Goal: Check status: Check status

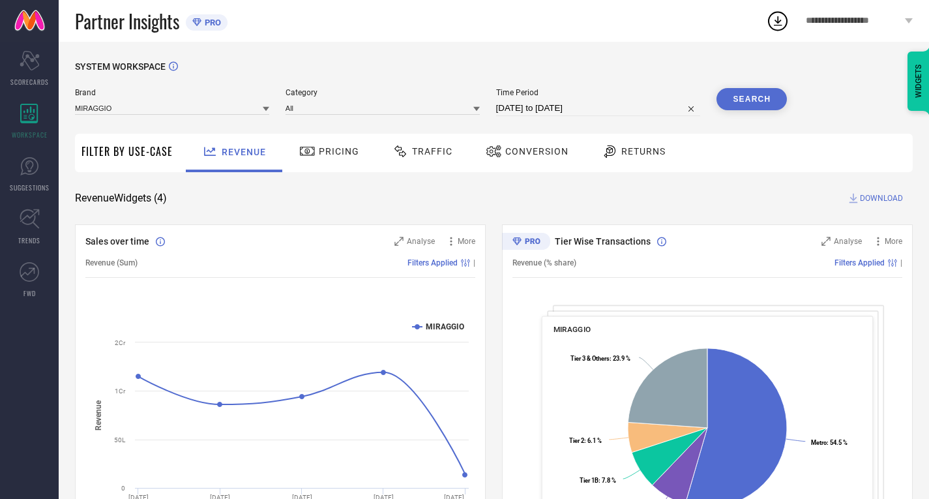
select select "7"
select select "2025"
select select "8"
select select "2025"
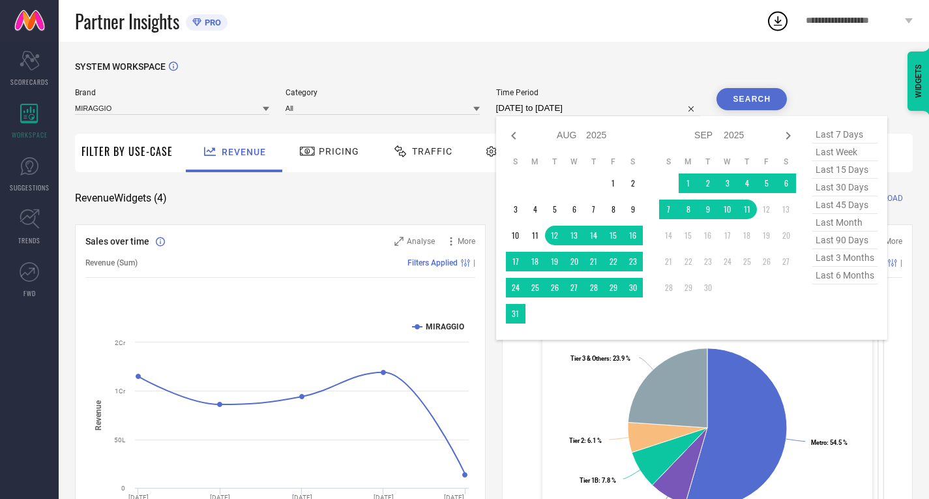
click at [547, 111] on input "[DATE] to [DATE]" at bounding box center [598, 108] width 205 height 16
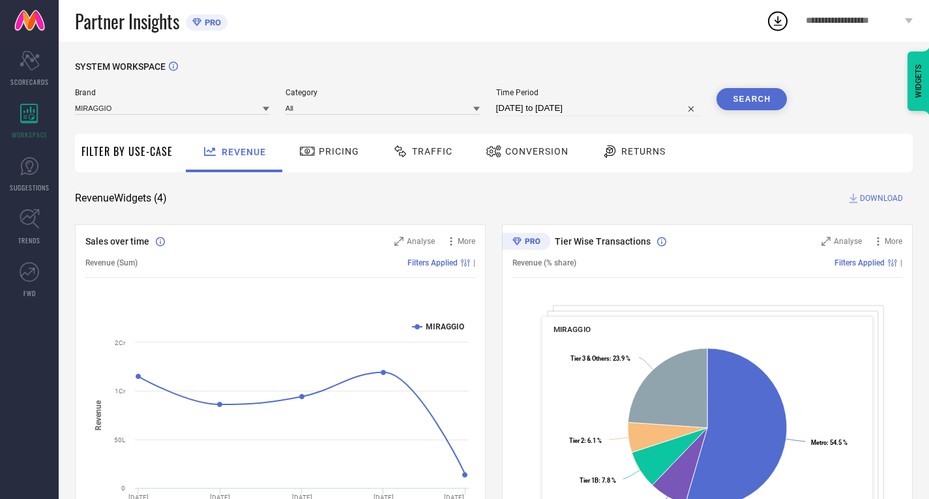
click at [420, 151] on span "Traffic" at bounding box center [432, 151] width 40 height 10
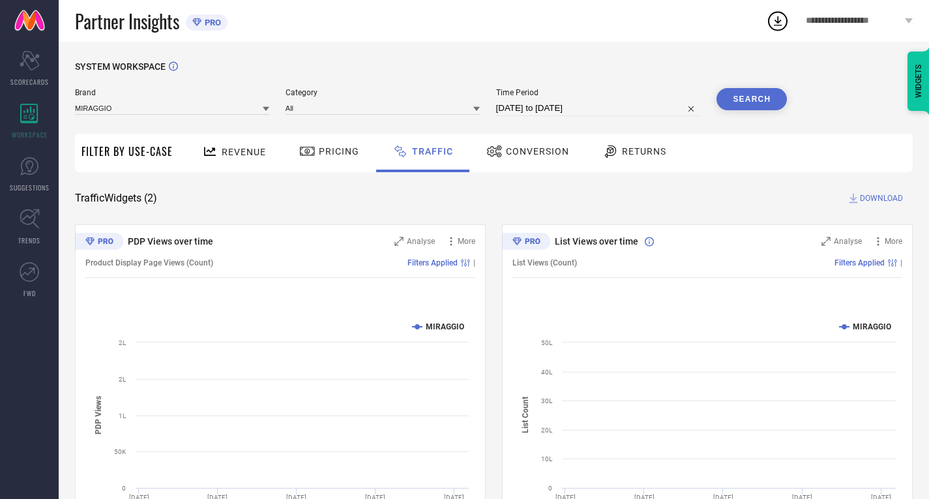
select select "7"
select select "2025"
select select "8"
select select "2025"
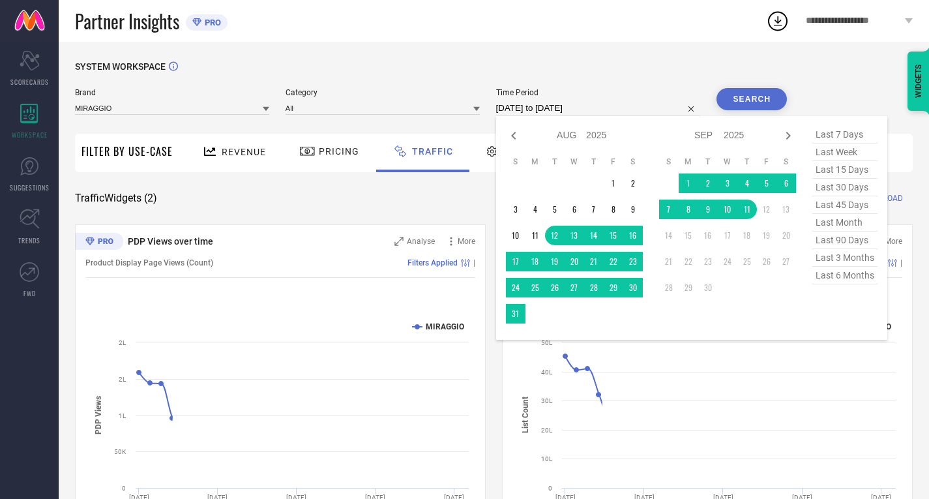
click at [536, 116] on input "[DATE] to [DATE]" at bounding box center [598, 108] width 205 height 16
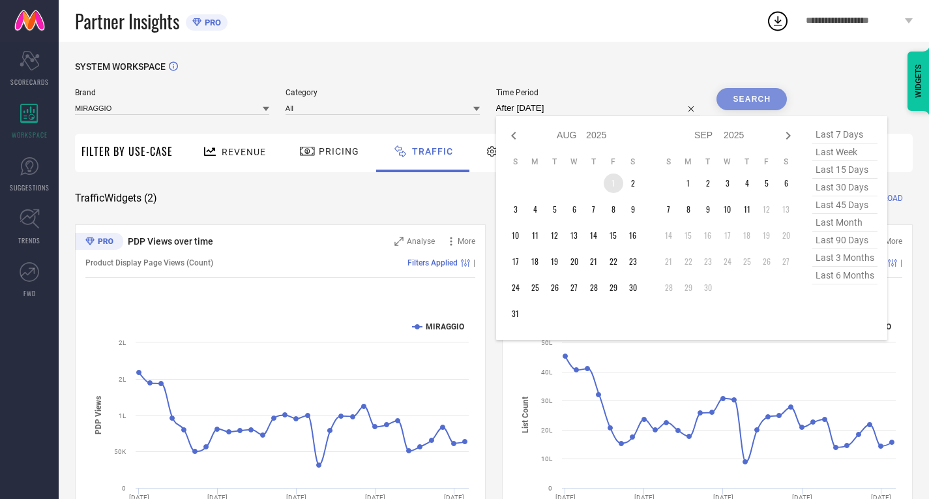
click at [615, 183] on td "1" at bounding box center [614, 183] width 20 height 20
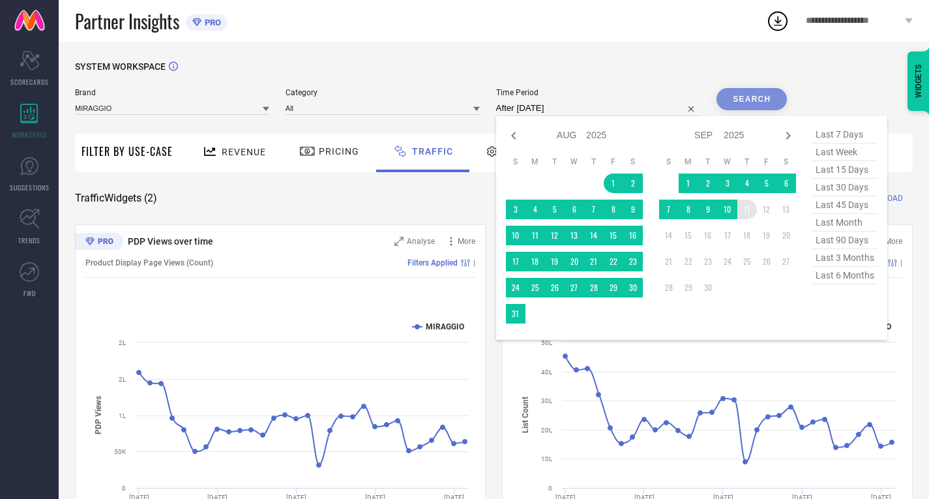
type input "[DATE] to [DATE]"
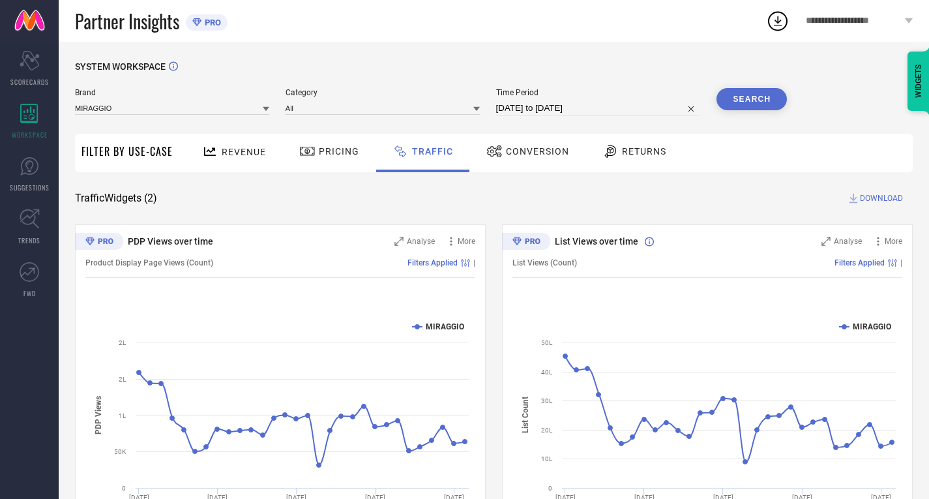
click at [754, 102] on button "Search" at bounding box center [752, 99] width 70 height 22
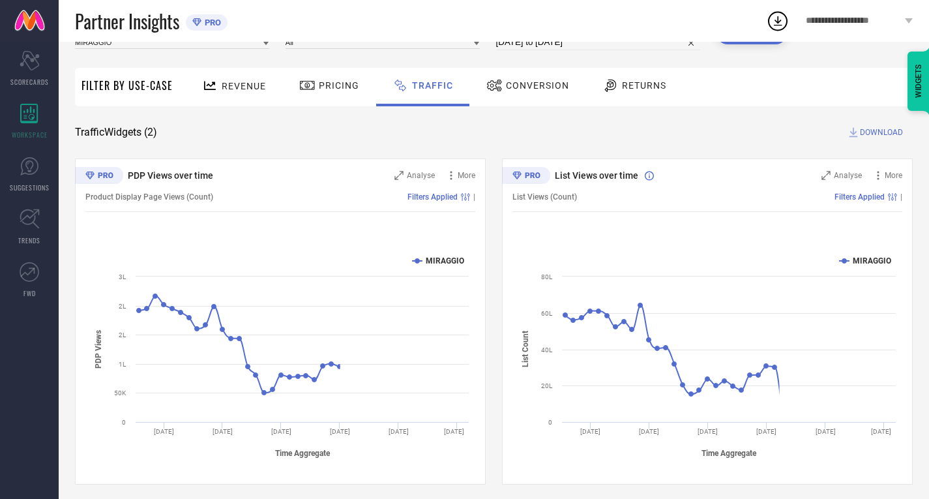
scroll to position [72, 0]
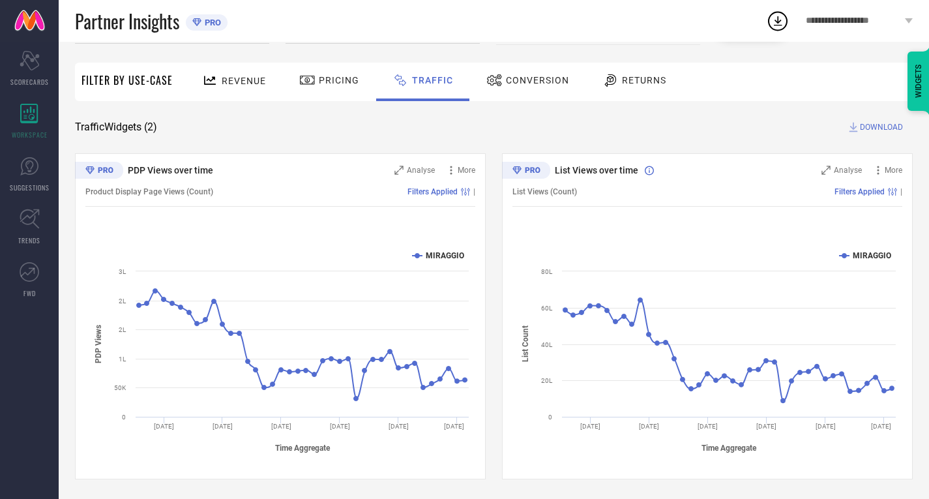
click at [774, 22] on icon at bounding box center [777, 20] width 23 height 23
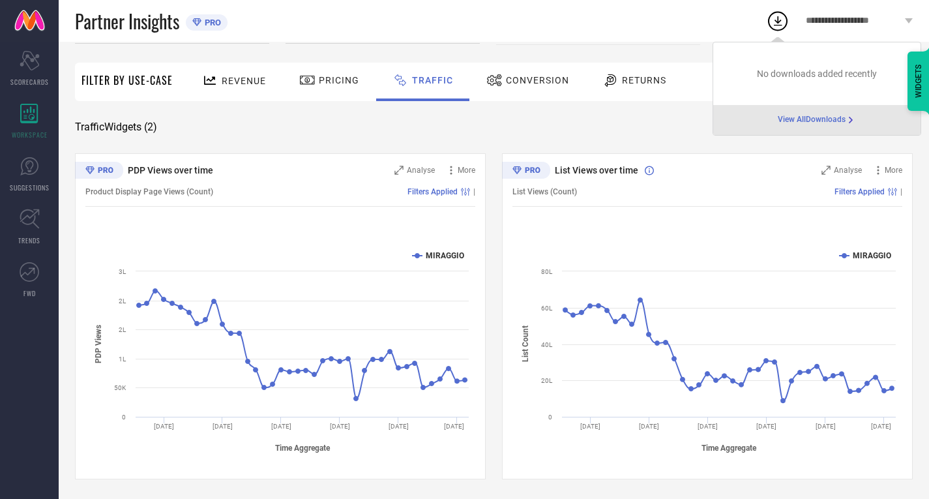
click at [667, 110] on div "SYSTEM WORKSPACE Brand MIRAGGIO Category All Time Period [DATE] to [DATE] Searc…" at bounding box center [494, 234] width 838 height 489
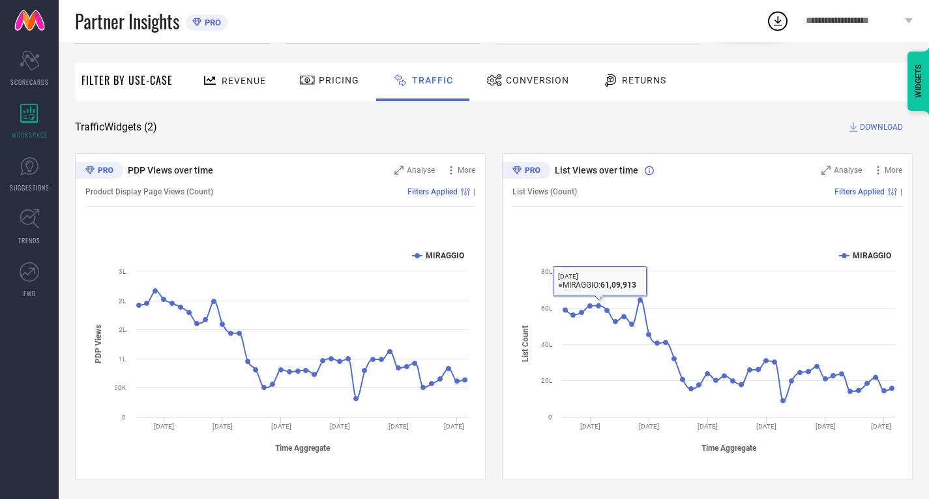
scroll to position [0, 0]
